Goal: Information Seeking & Learning: Compare options

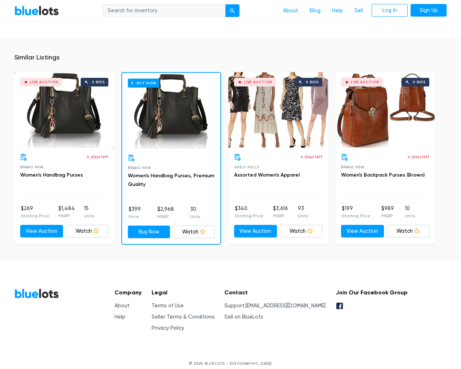
scroll to position [481, 0]
type input "the"
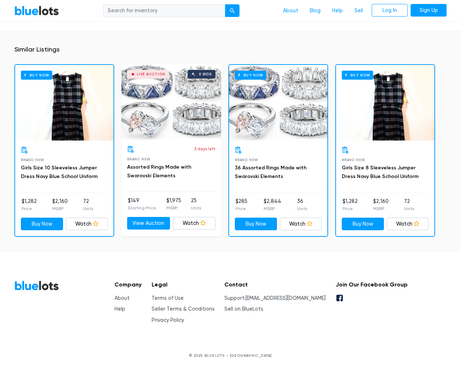
scroll to position [550, 0]
type input "the"
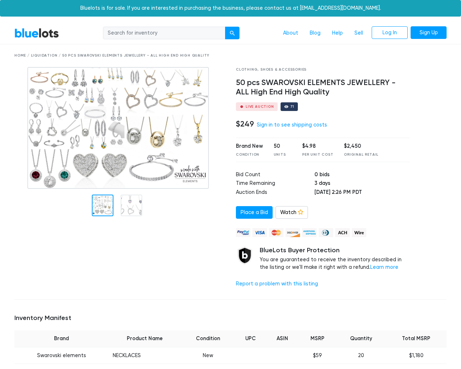
scroll to position [540, 0]
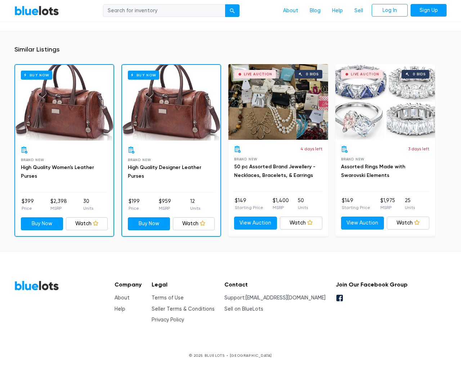
type input "the"
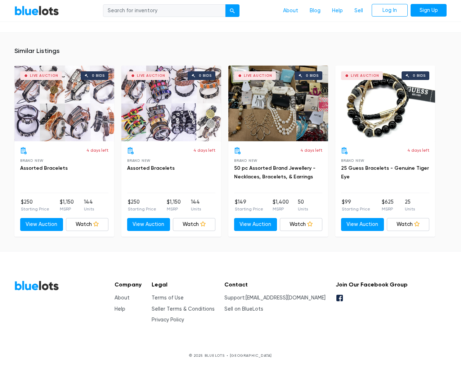
scroll to position [472, 0]
type input "the"
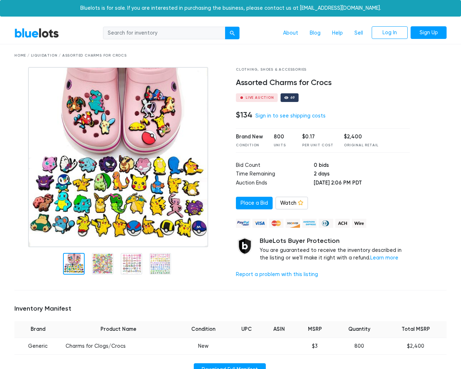
scroll to position [466, 0]
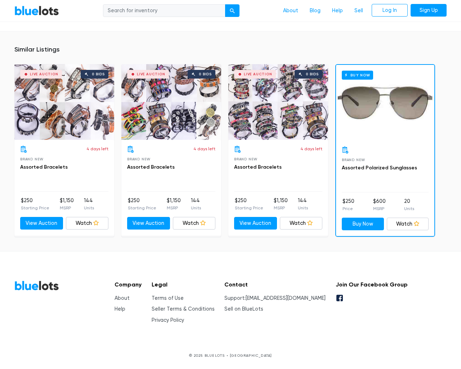
type input "the"
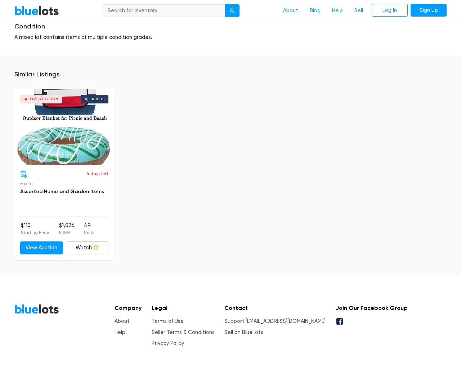
scroll to position [886, 0]
type input "the"
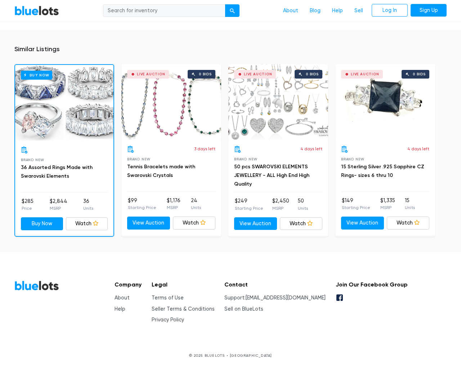
scroll to position [581, 0]
type input "the"
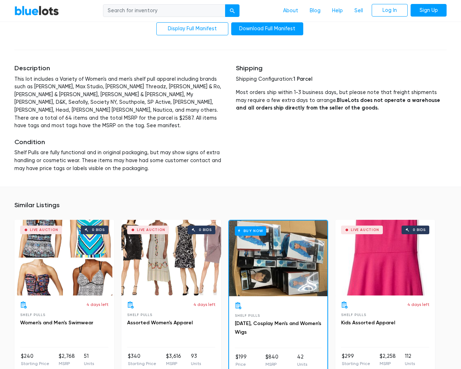
scroll to position [1520, 0]
type input "the"
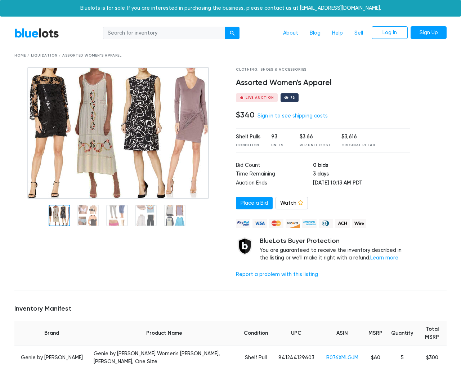
scroll to position [1816, 0]
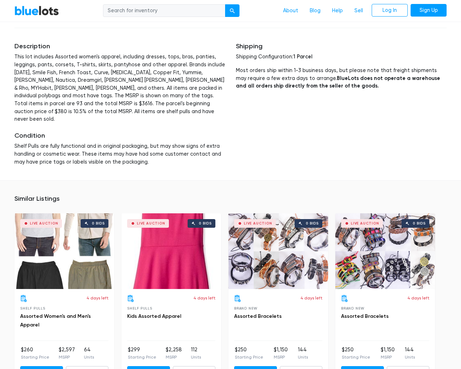
type input "the"
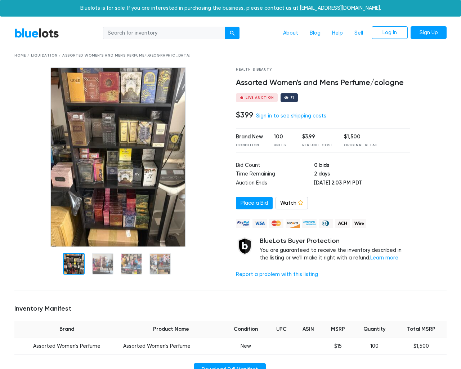
scroll to position [466, 0]
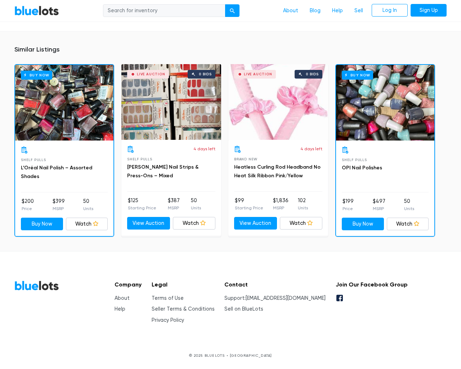
type input "the"
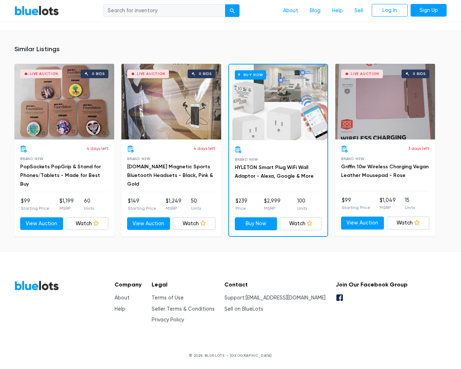
scroll to position [533, 0]
type input "the"
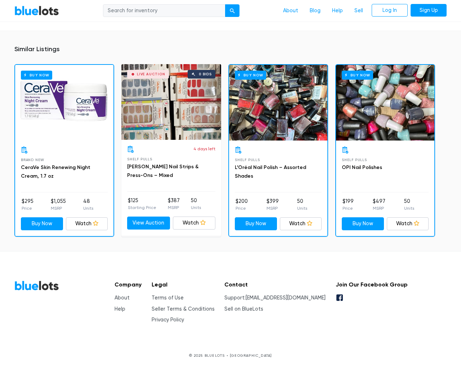
scroll to position [483, 0]
type input "the"
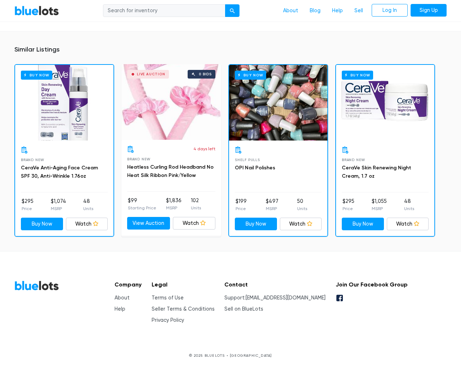
scroll to position [475, 0]
type input "the"
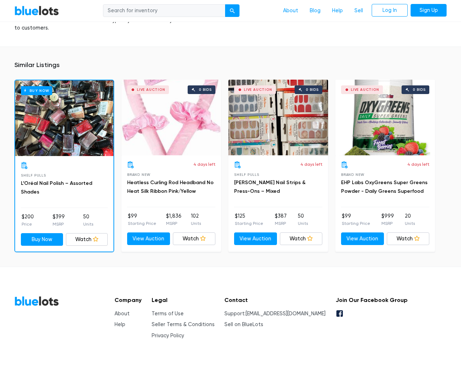
scroll to position [537, 0]
type input "the"
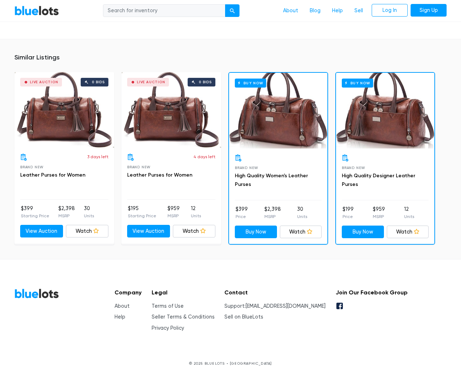
scroll to position [533, 0]
type input "the"
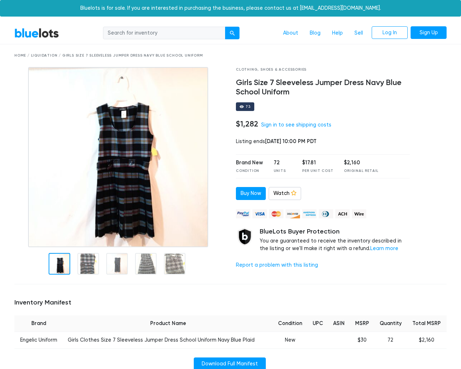
scroll to position [452, 0]
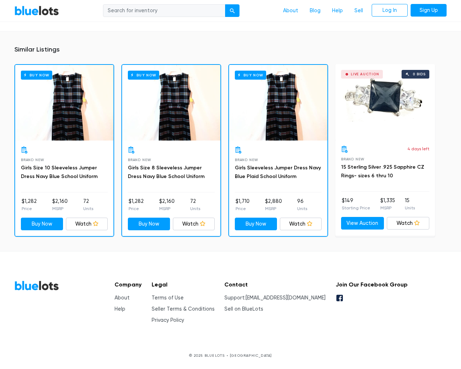
type input "the"
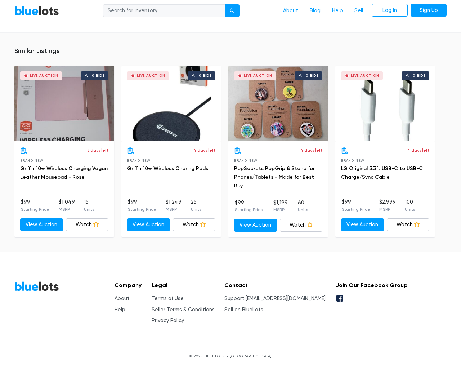
scroll to position [464, 0]
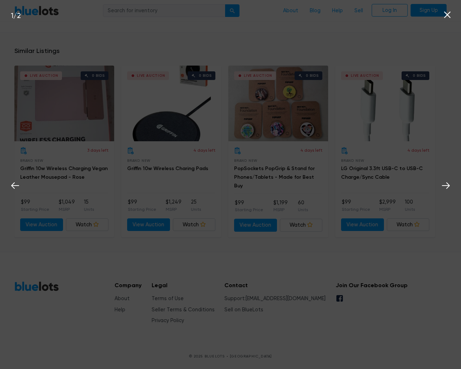
type input "the"
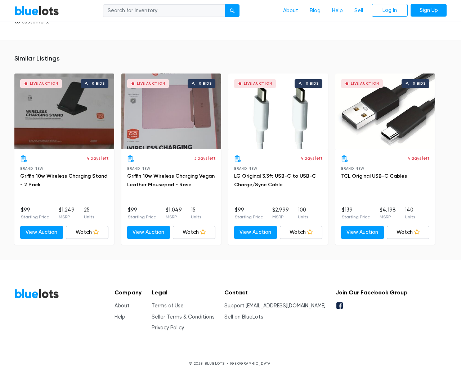
scroll to position [449, 0]
type input "the"
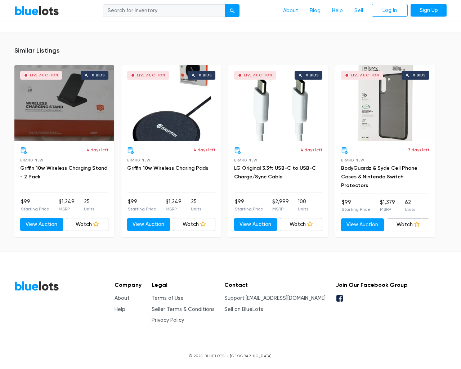
scroll to position [528, 0]
type input "the"
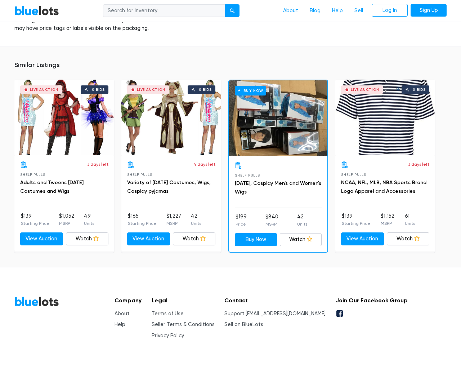
scroll to position [780, 0]
type input "the"
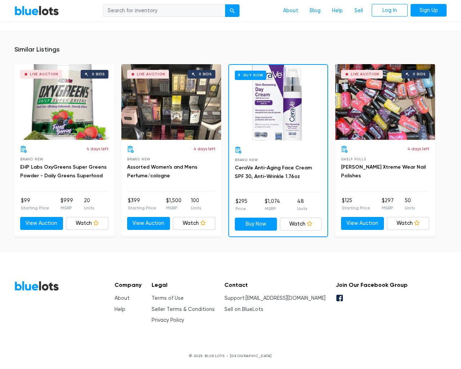
scroll to position [515, 0]
type input "the"
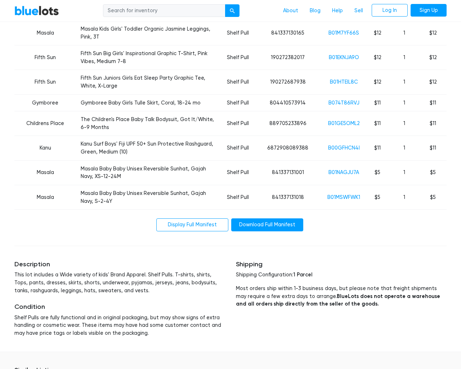
scroll to position [2050, 0]
type input "the"
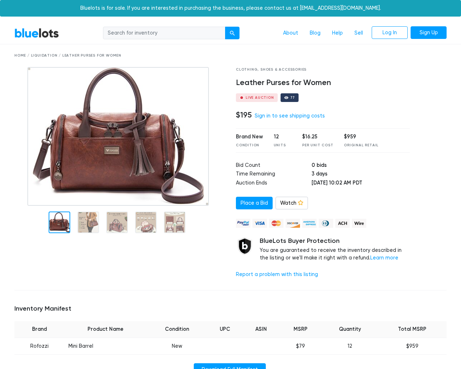
scroll to position [481, 0]
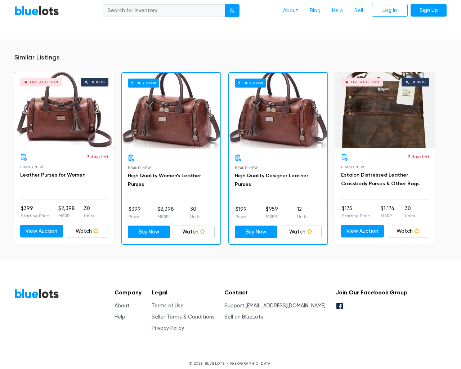
type input "the"
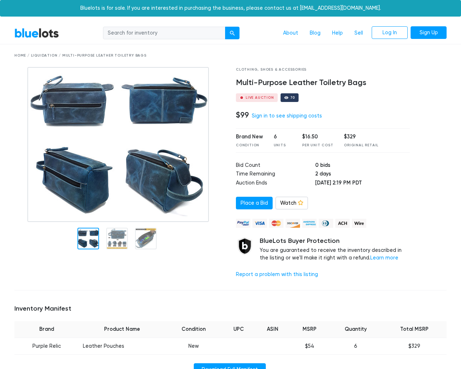
scroll to position [480, 0]
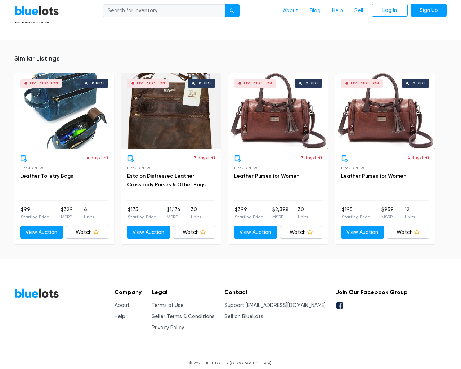
type input "the"
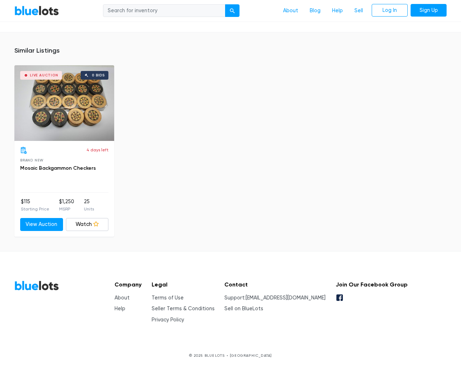
scroll to position [480, 0]
type input "the"
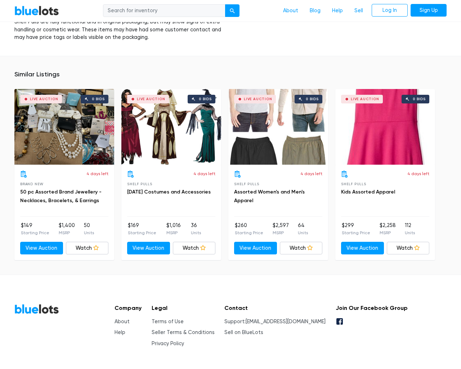
scroll to position [1357, 0]
type input "the"
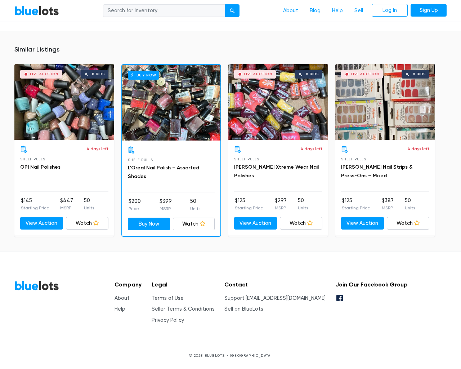
scroll to position [491, 0]
type input "the"
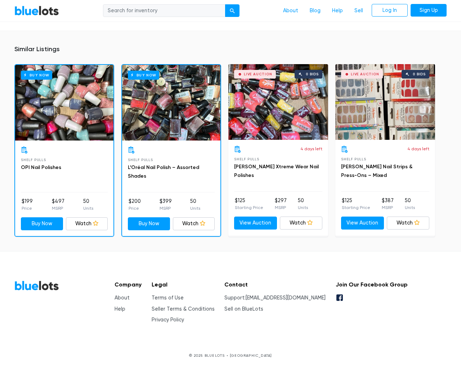
scroll to position [497, 0]
type input "the"
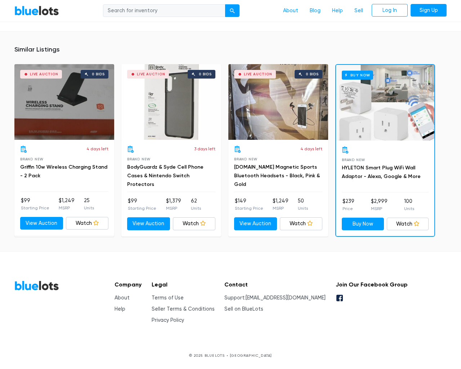
scroll to position [475, 0]
type input "the"
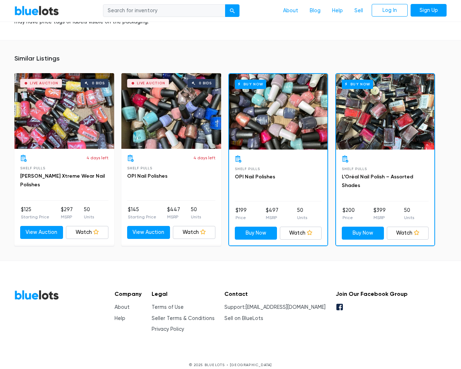
scroll to position [506, 0]
type input "the"
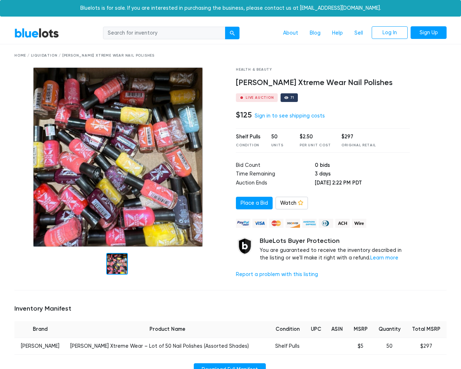
scroll to position [497, 0]
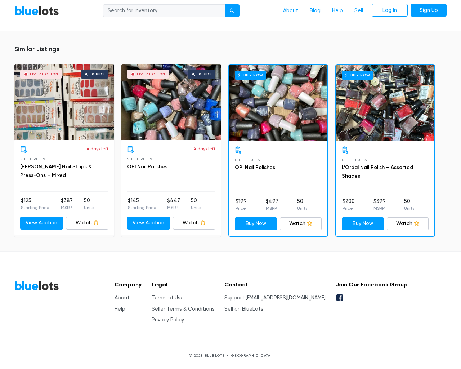
type input "the"
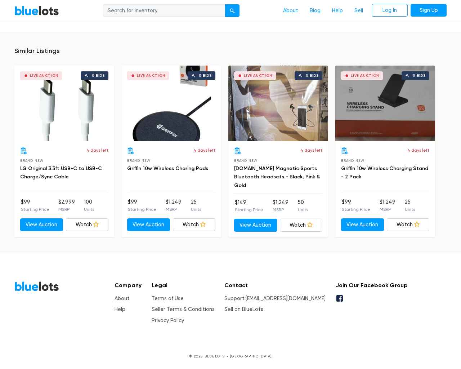
scroll to position [449, 0]
type input "the"
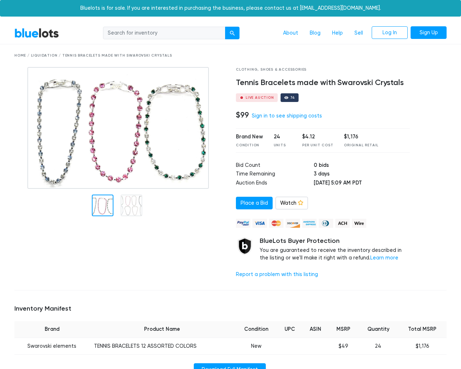
scroll to position [489, 0]
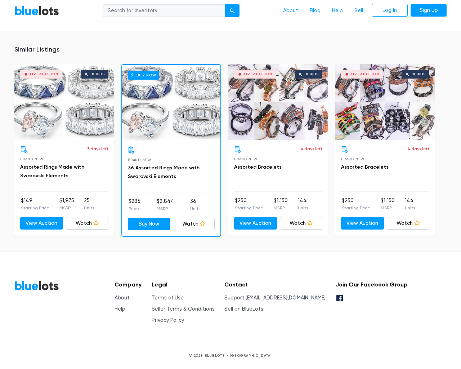
type input "the"
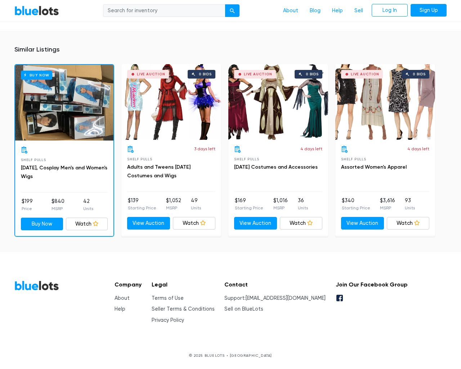
scroll to position [797, 0]
type input "the"
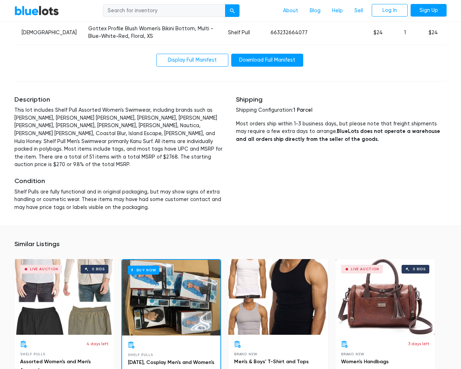
scroll to position [1463, 0]
type input "the"
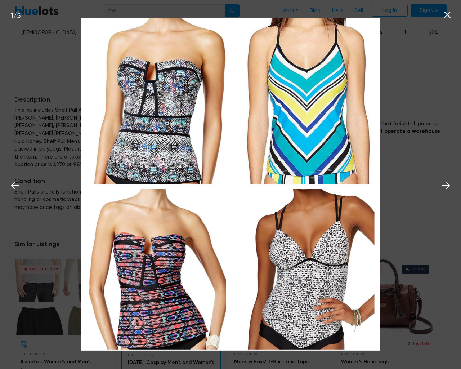
scroll to position [1463, 0]
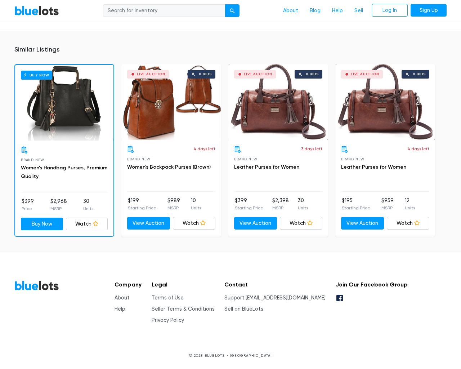
scroll to position [489, 0]
type input "the"
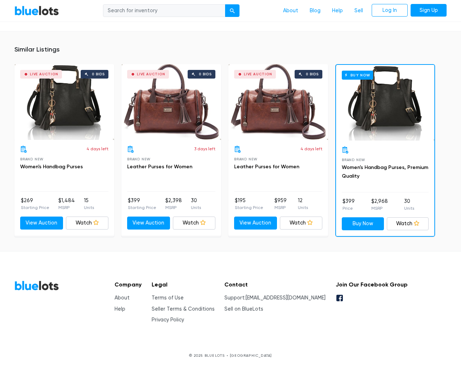
scroll to position [474, 0]
type input "the"
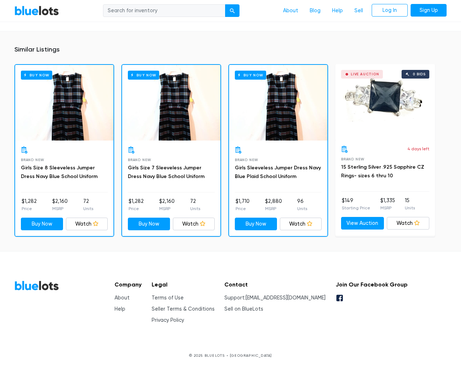
scroll to position [452, 0]
type input "the"
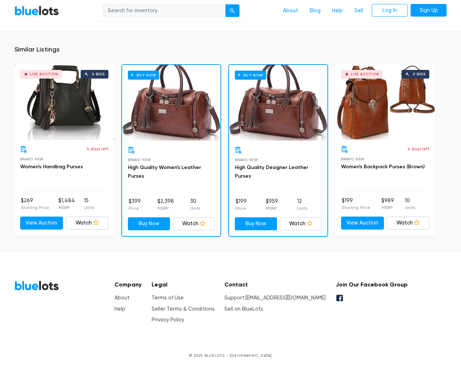
scroll to position [470, 0]
type input "the"
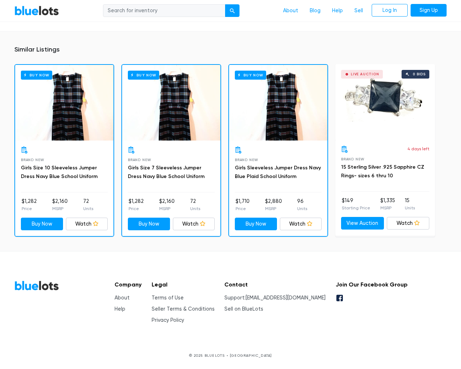
scroll to position [452, 0]
type input "the"
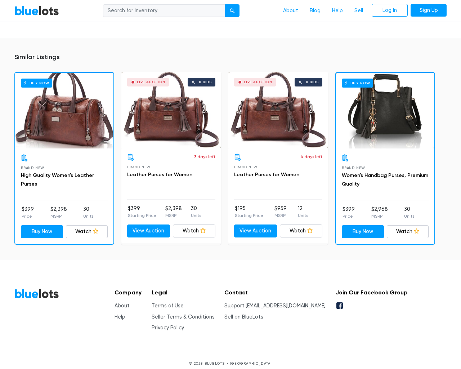
scroll to position [475, 0]
type input "the"
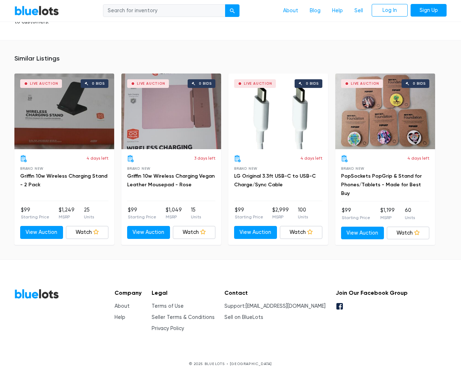
scroll to position [449, 0]
type input "the"
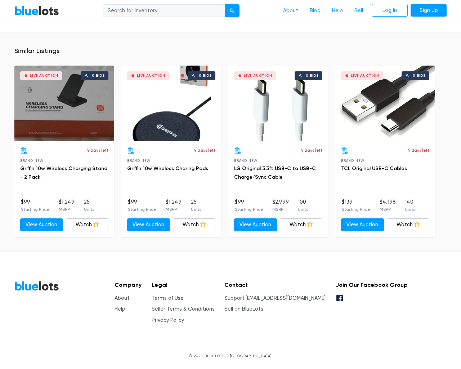
scroll to position [528, 0]
type input "the"
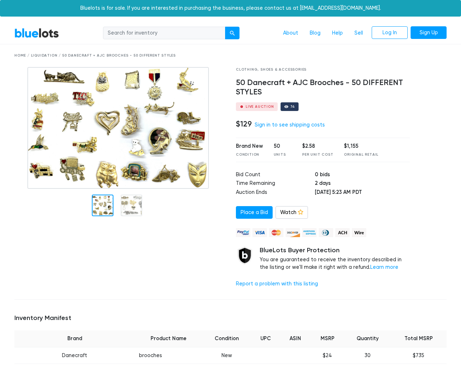
scroll to position [484, 0]
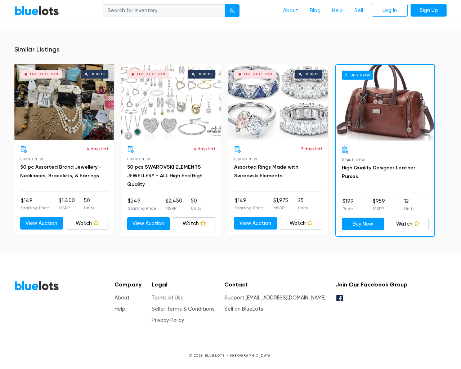
type input "the"
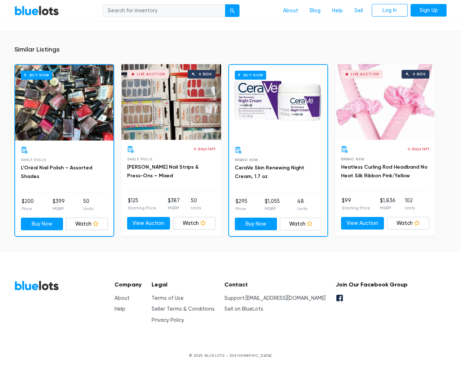
scroll to position [466, 0]
type input "the"
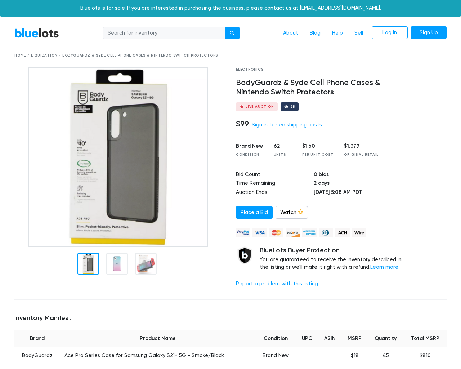
scroll to position [533, 0]
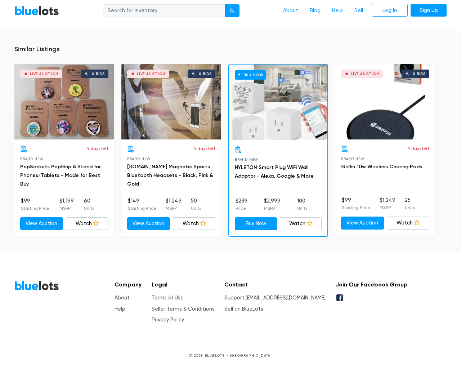
type input "the"
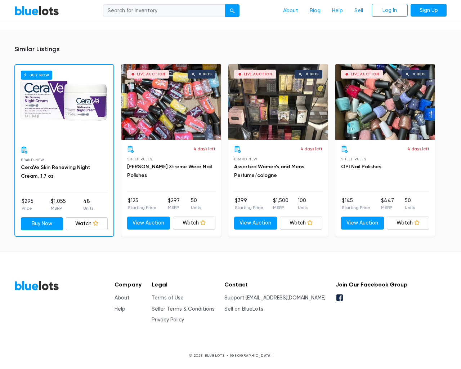
scroll to position [483, 0]
type input "the"
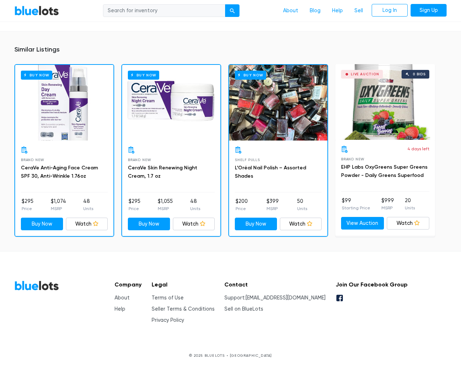
scroll to position [475, 0]
type input "the"
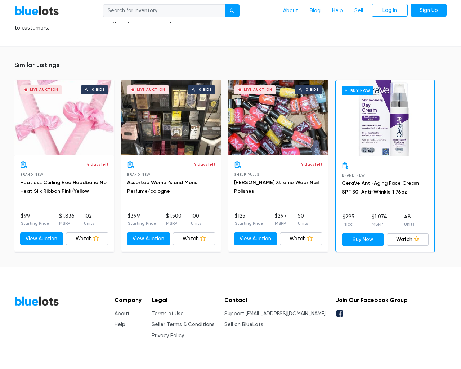
scroll to position [537, 0]
type input "the"
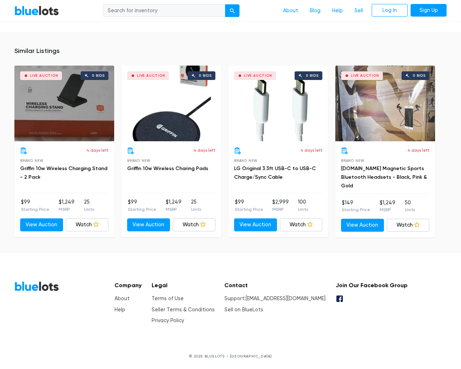
scroll to position [528, 0]
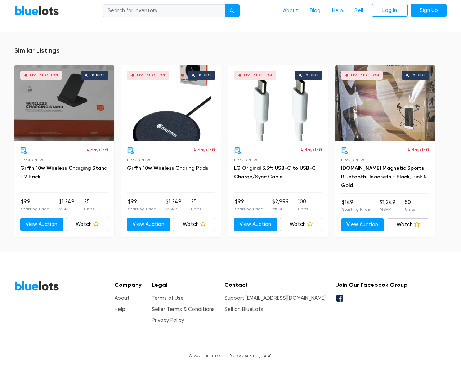
type input "the"
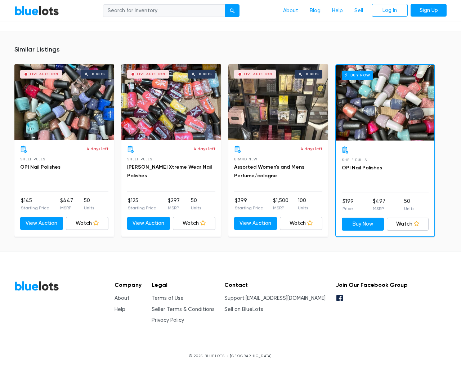
scroll to position [515, 0]
type input "the"
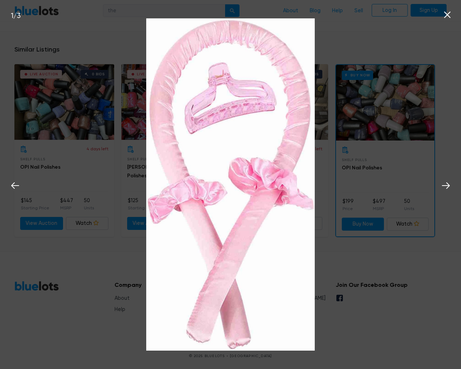
scroll to position [515, 0]
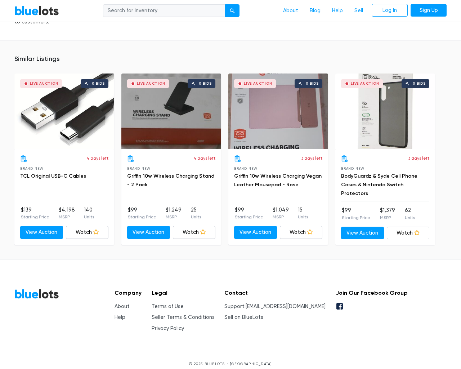
scroll to position [513, 0]
type input "the"
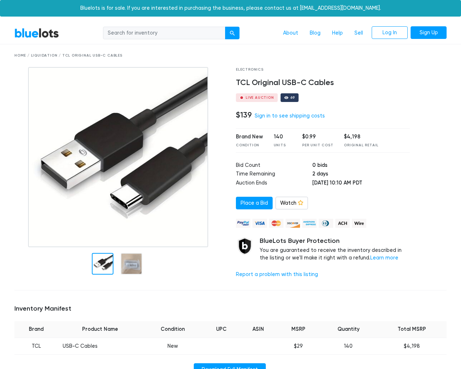
scroll to position [449, 0]
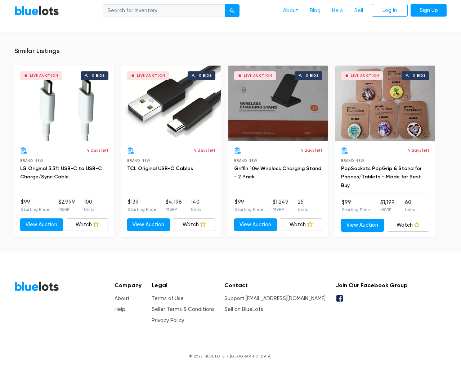
type input "the"
